Goal: Use online tool/utility: Utilize a website feature to perform a specific function

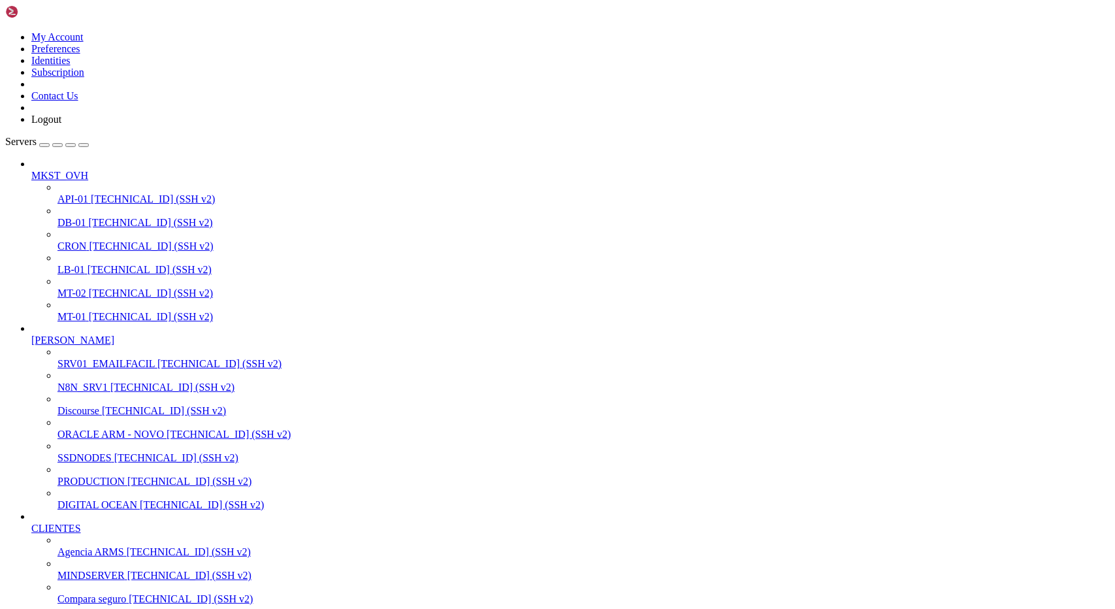
scroll to position [311, 0]
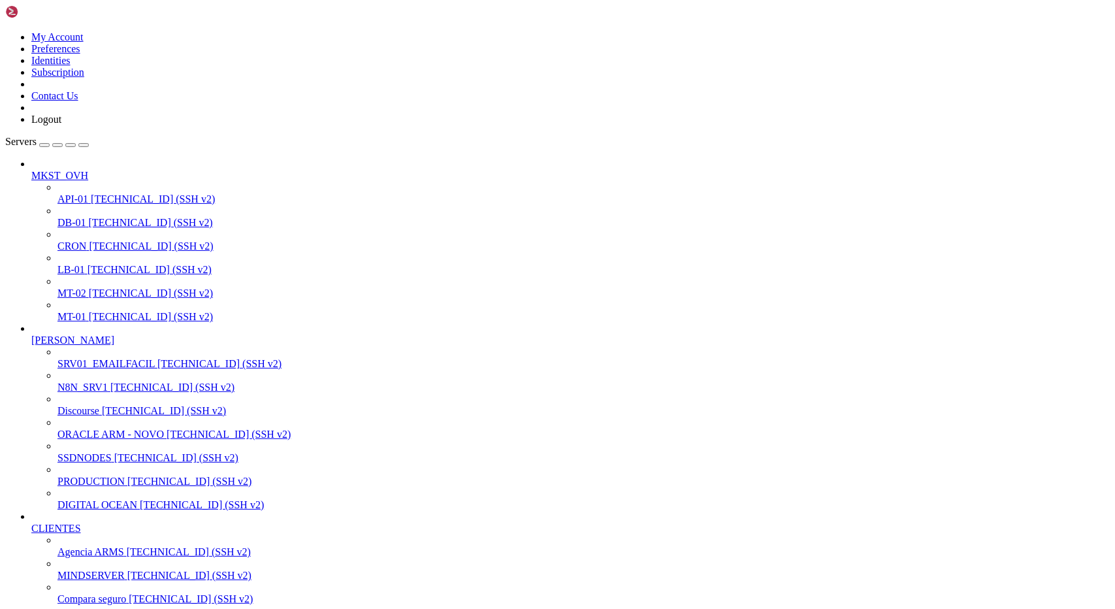
click at [110, 381] on span "[TECHNICAL_ID] (SSH v2)" at bounding box center [172, 386] width 124 height 11
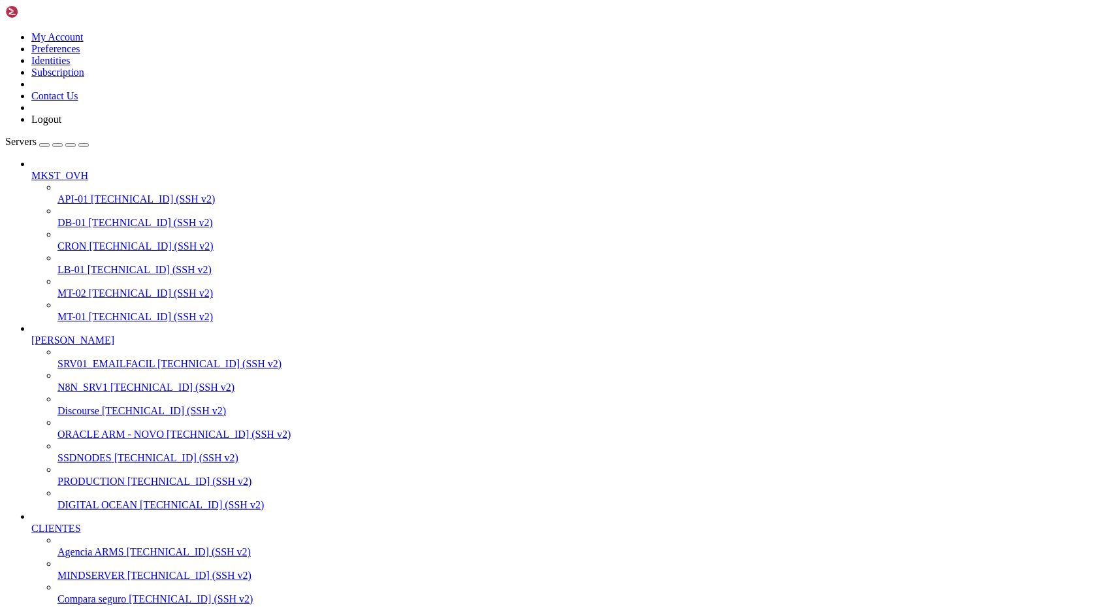
click at [93, 486] on span "PRODUCTION" at bounding box center [90, 480] width 67 height 11
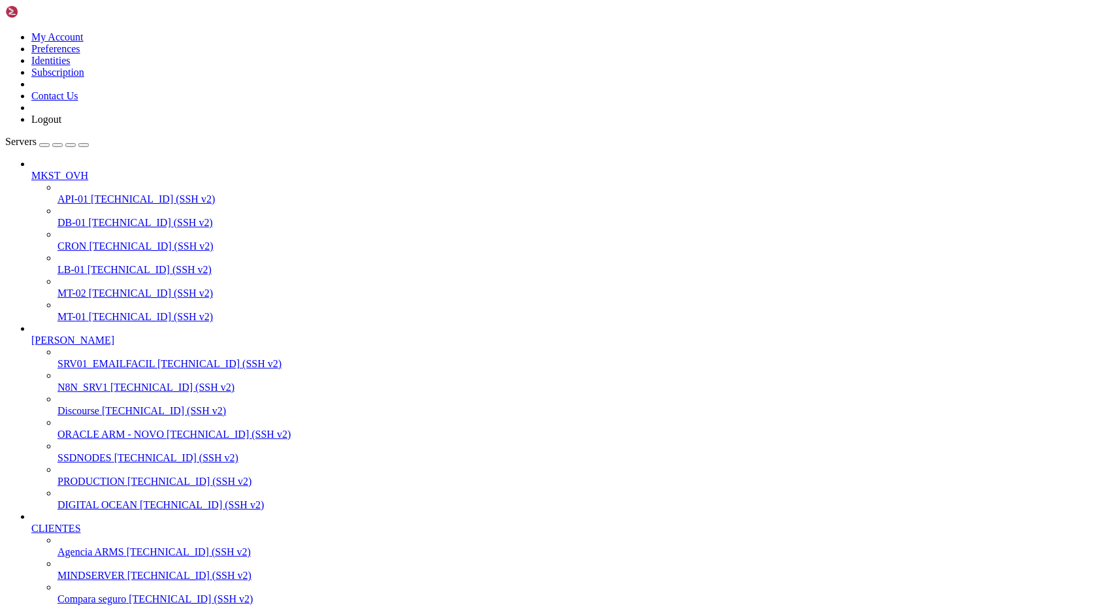
drag, startPoint x: 307, startPoint y: 1898, endPoint x: 439, endPoint y: 1897, distance: 131.9
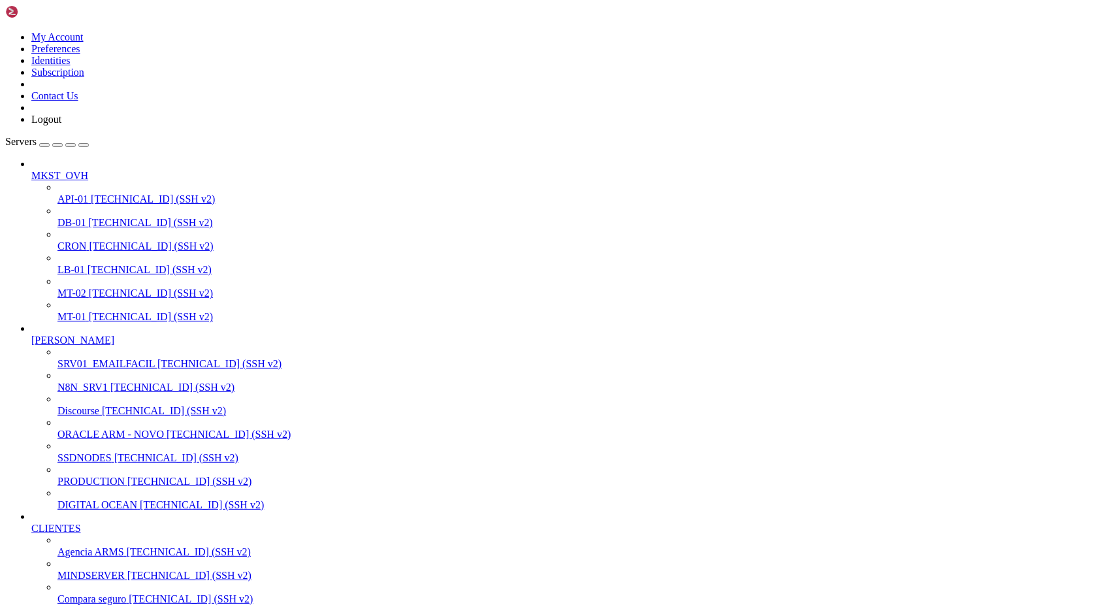
drag, startPoint x: 128, startPoint y: 1589, endPoint x: 180, endPoint y: 1590, distance: 52.3
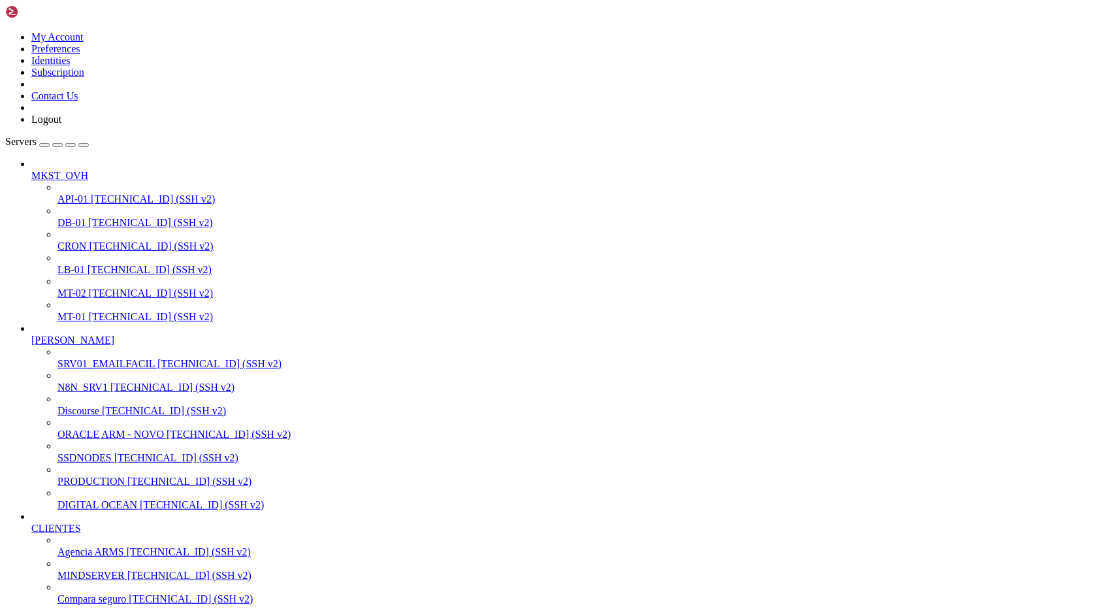
drag, startPoint x: 305, startPoint y: 1937, endPoint x: 422, endPoint y: 1932, distance: 117.0
drag, startPoint x: 308, startPoint y: 1934, endPoint x: 438, endPoint y: 1934, distance: 130.6
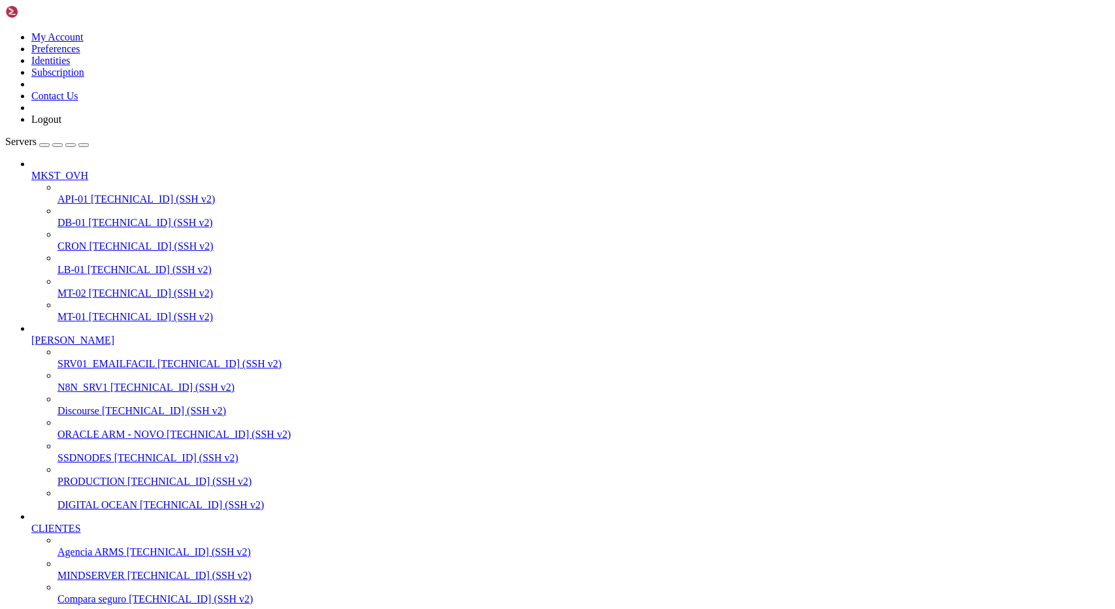
scroll to position [4119, 0]
drag, startPoint x: 10, startPoint y: 1936, endPoint x: 421, endPoint y: 1986, distance: 413.2
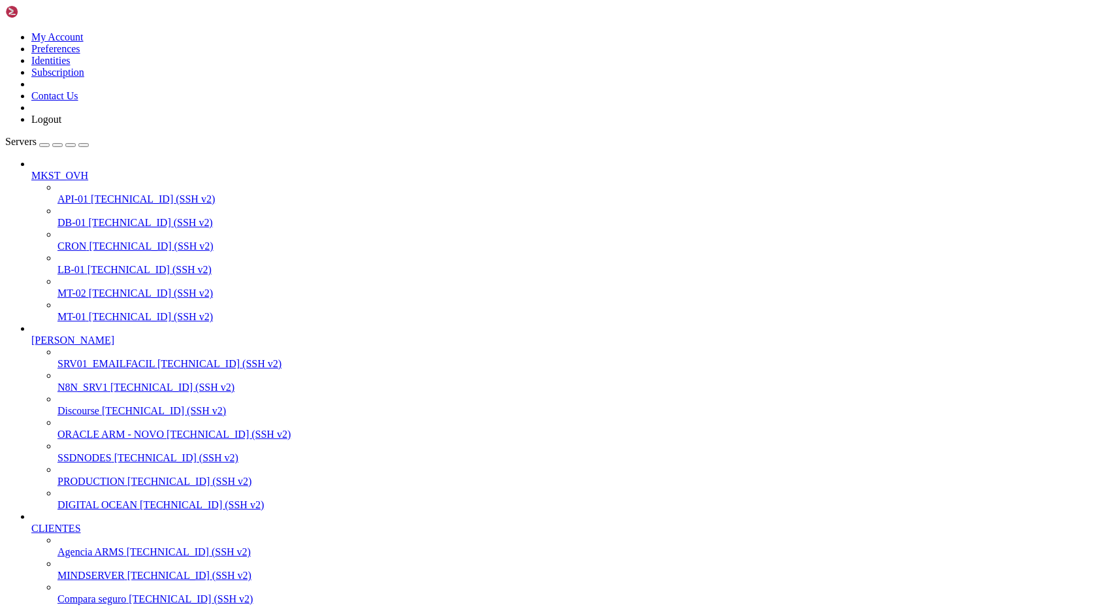
drag, startPoint x: 182, startPoint y: 1934, endPoint x: 306, endPoint y: 1931, distance: 124.1
drag, startPoint x: 180, startPoint y: 1933, endPoint x: 296, endPoint y: 1934, distance: 115.6
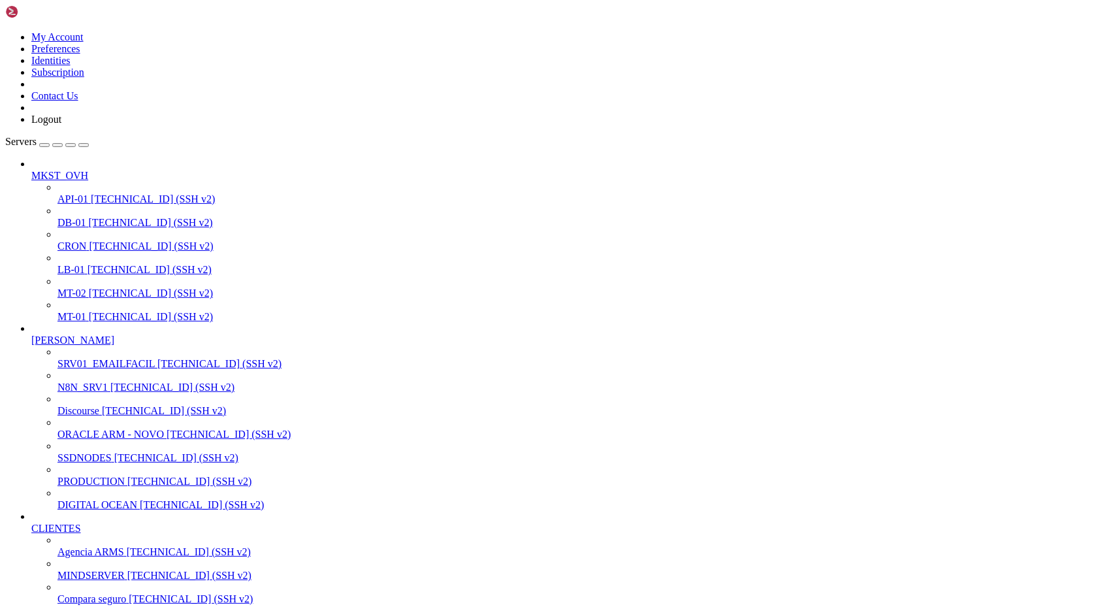
drag, startPoint x: 180, startPoint y: 1943, endPoint x: 194, endPoint y: 1935, distance: 15.8
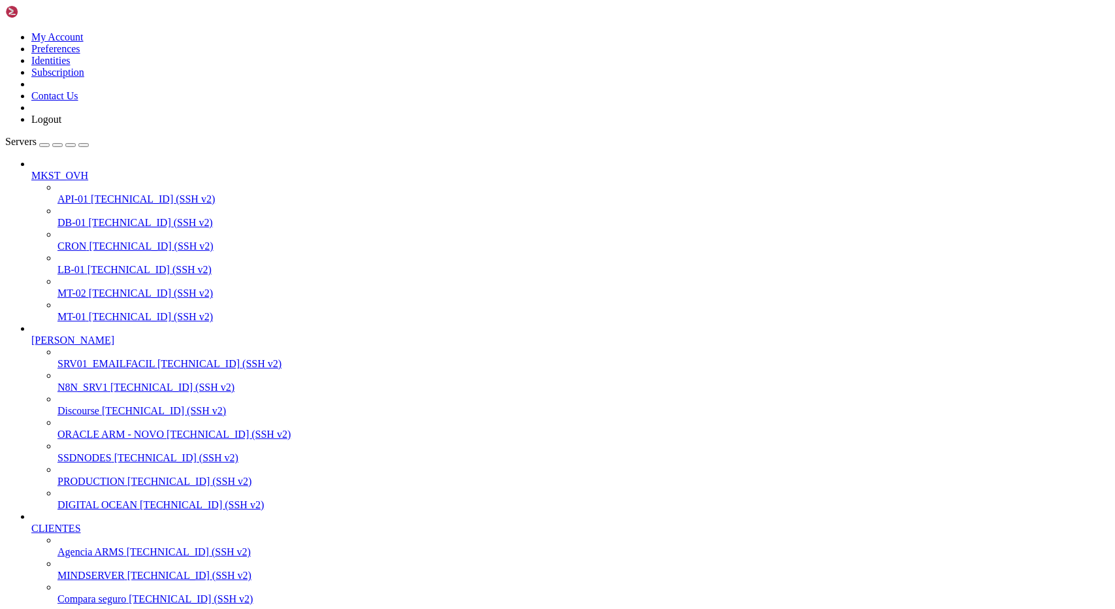
drag, startPoint x: 182, startPoint y: 1934, endPoint x: 307, endPoint y: 1934, distance: 125.4
drag, startPoint x: 205, startPoint y: 1778, endPoint x: 360, endPoint y: 1780, distance: 155.4
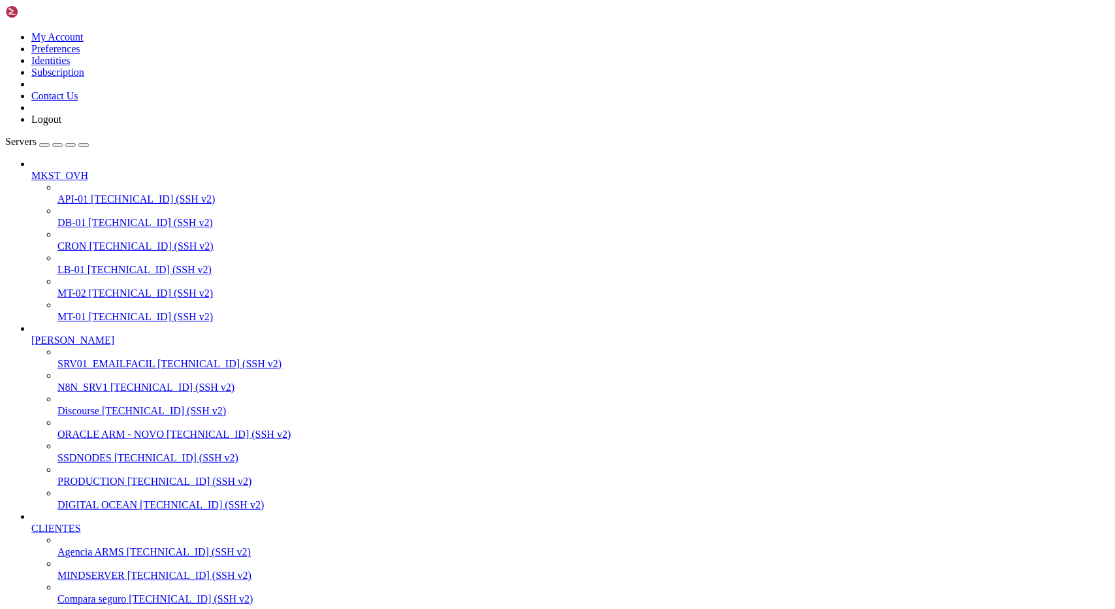
drag, startPoint x: 191, startPoint y: 2128, endPoint x: 370, endPoint y: 2130, distance: 178.9
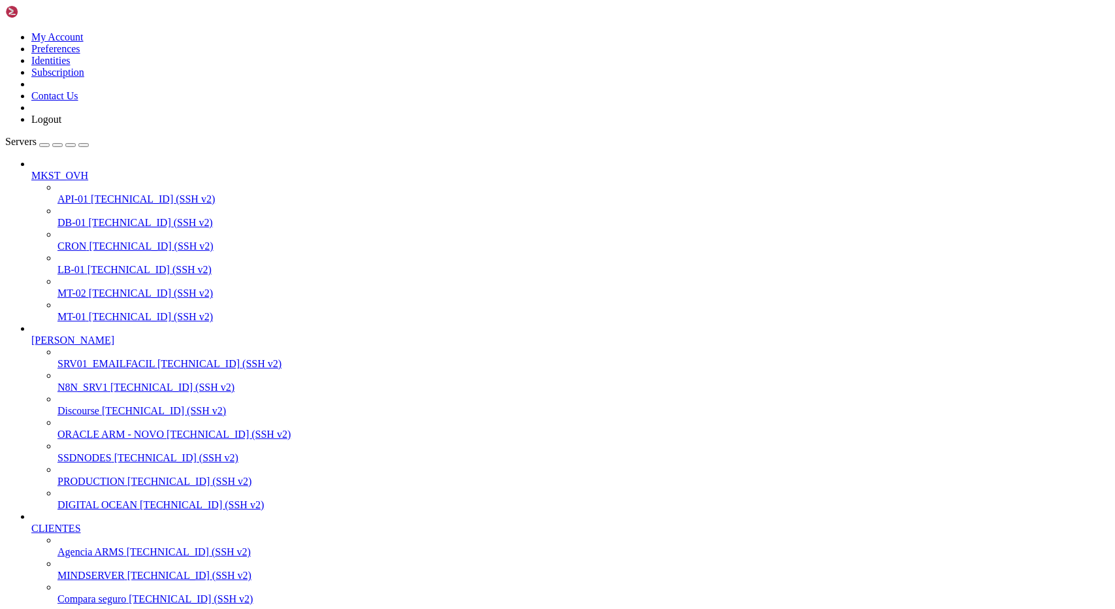
scroll to position [611, 0]
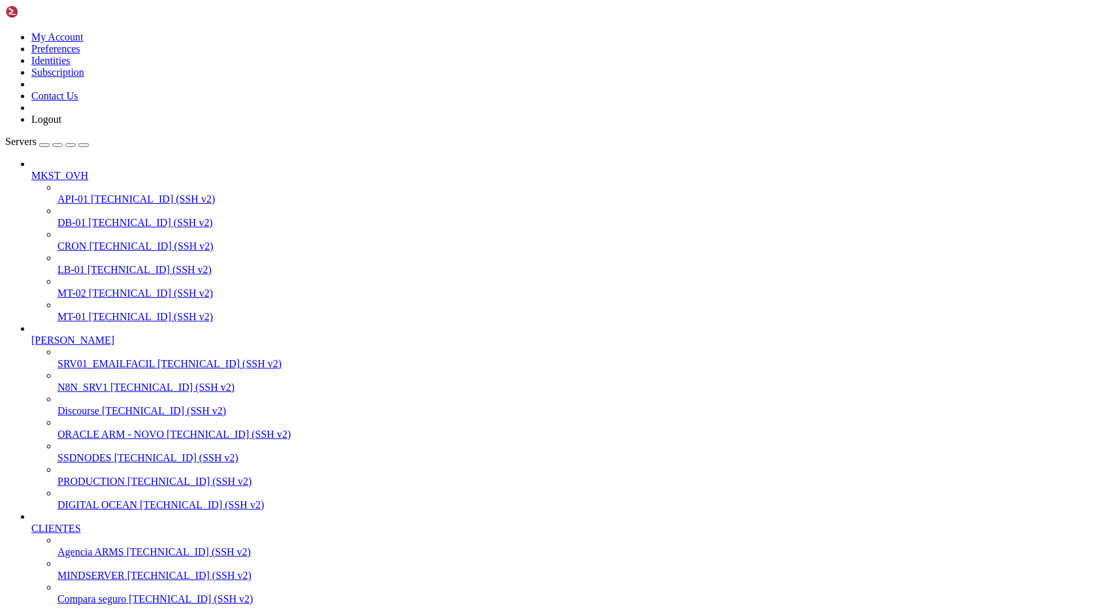
drag, startPoint x: 302, startPoint y: 1935, endPoint x: 481, endPoint y: 1936, distance: 178.9
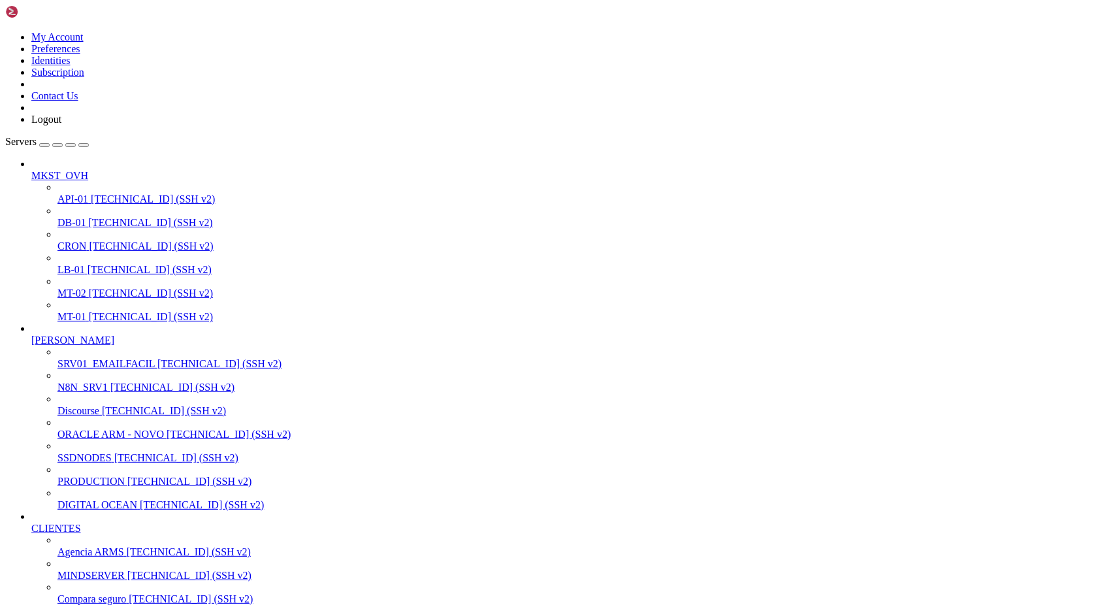
scroll to position [5906, 0]
drag, startPoint x: 301, startPoint y: 1766, endPoint x: 478, endPoint y: 1764, distance: 177.0
